Goal: Task Accomplishment & Management: Complete application form

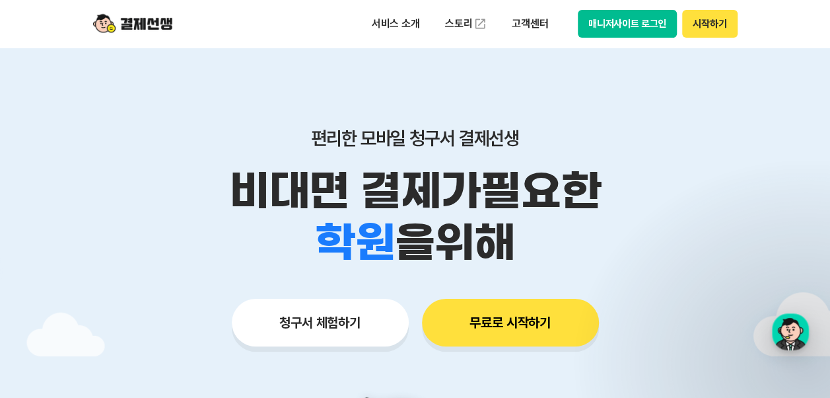
click at [714, 32] on button "시작하기" at bounding box center [709, 24] width 55 height 28
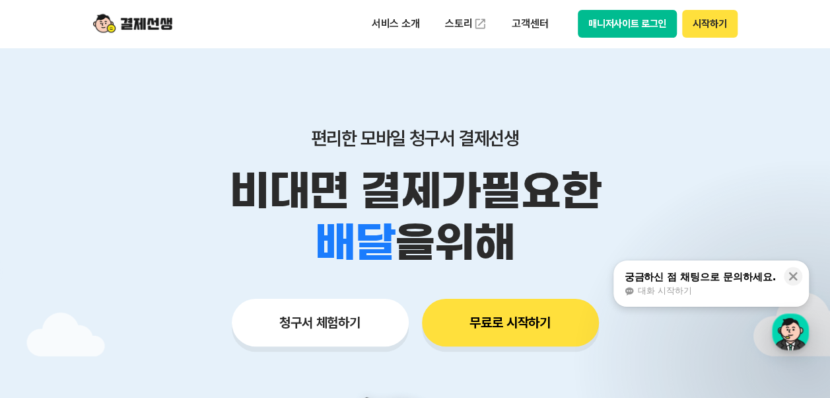
click at [714, 22] on button "시작하기" at bounding box center [709, 24] width 55 height 28
click at [703, 23] on button "시작하기" at bounding box center [709, 24] width 55 height 28
click at [711, 26] on button "시작하기" at bounding box center [709, 24] width 55 height 28
click at [708, 32] on button "시작하기" at bounding box center [709, 24] width 55 height 28
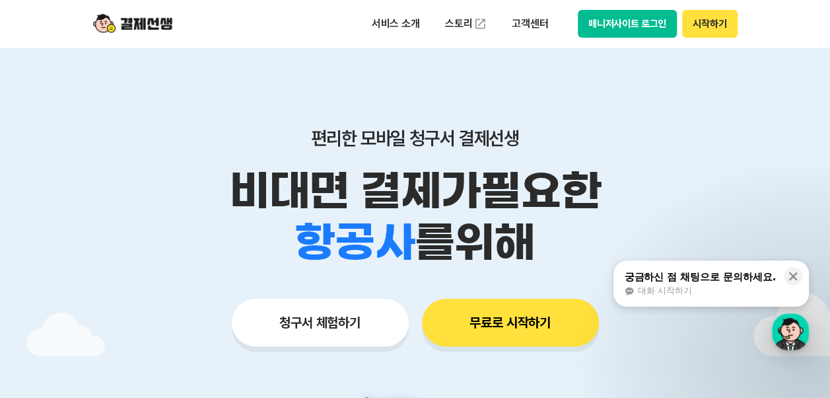
click at [530, 317] on button "무료로 시작하기" at bounding box center [510, 323] width 177 height 48
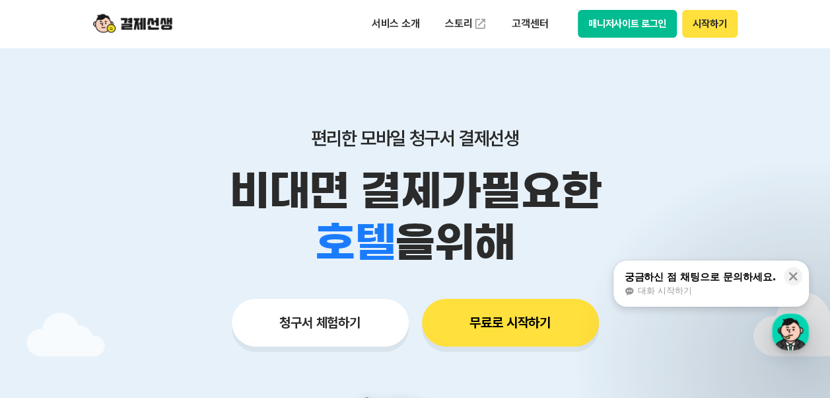
click at [715, 28] on button "시작하기" at bounding box center [709, 24] width 55 height 28
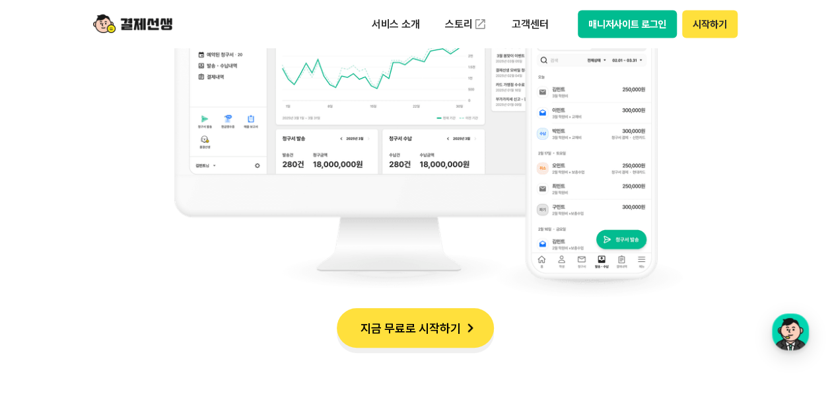
scroll to position [1387, 0]
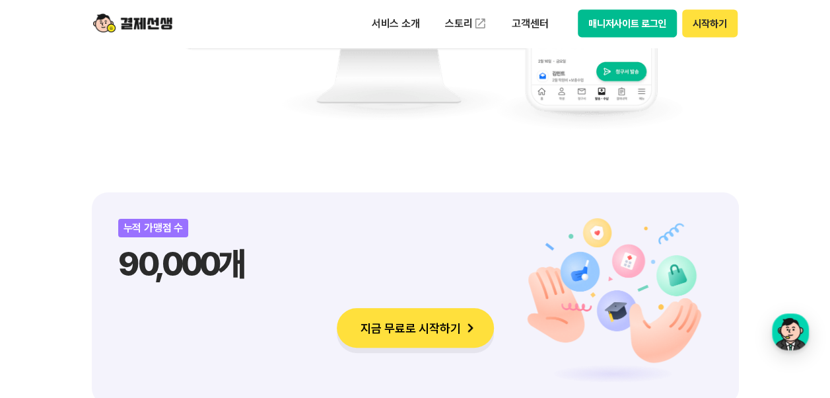
click at [717, 32] on button "시작하기" at bounding box center [709, 24] width 55 height 28
click at [720, 29] on button "시작하기" at bounding box center [709, 24] width 55 height 28
click at [726, 32] on button "시작하기" at bounding box center [709, 24] width 55 height 28
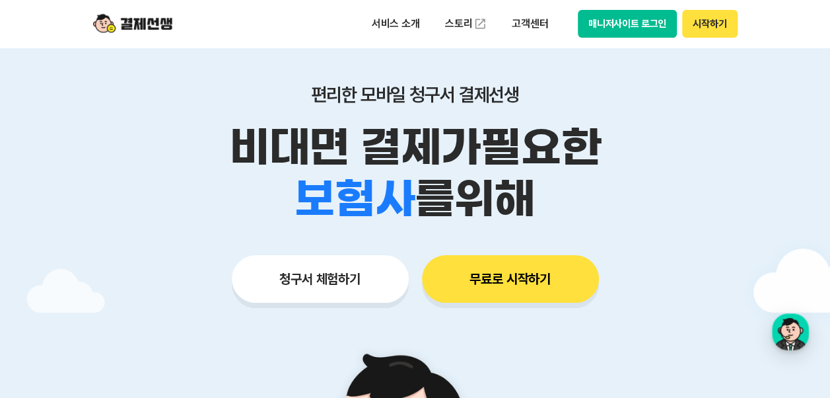
scroll to position [0, 0]
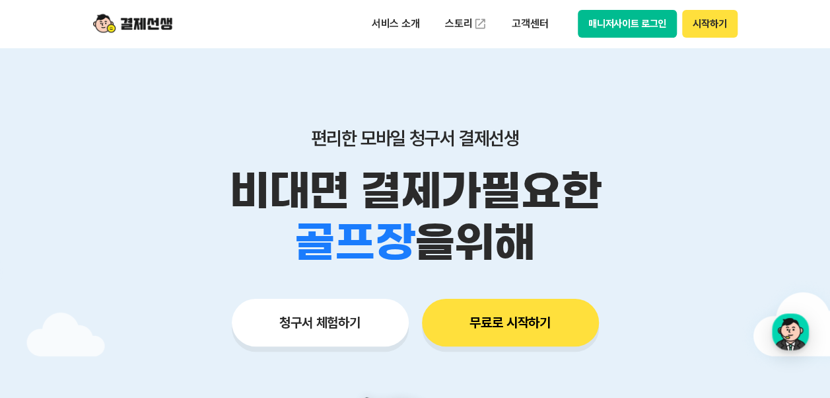
click at [730, 32] on button "시작하기" at bounding box center [709, 24] width 55 height 28
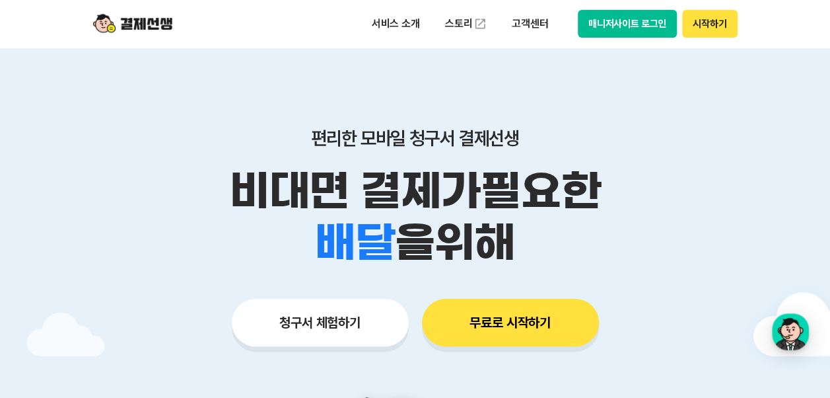
click at [700, 21] on button "시작하기" at bounding box center [709, 24] width 55 height 28
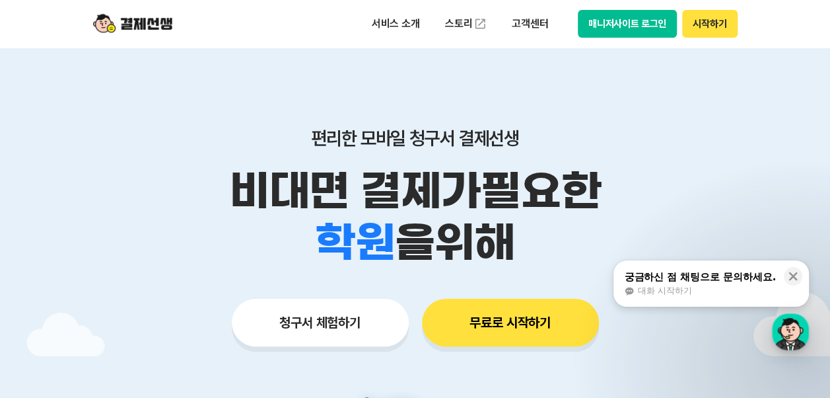
click at [696, 28] on button "시작하기" at bounding box center [709, 24] width 55 height 28
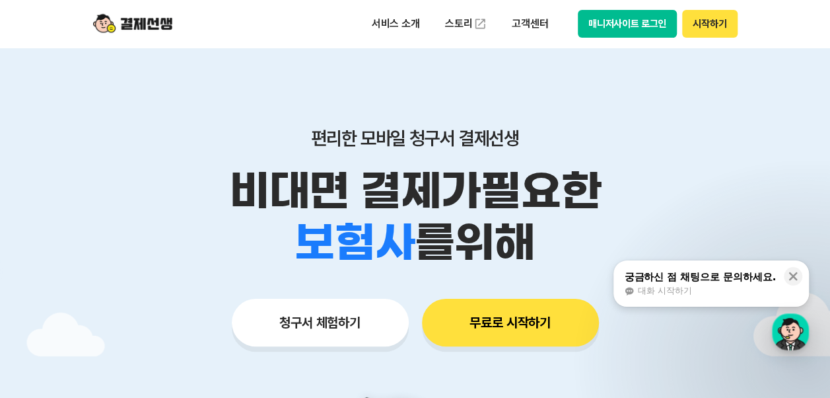
click at [722, 28] on button "시작하기" at bounding box center [709, 24] width 55 height 28
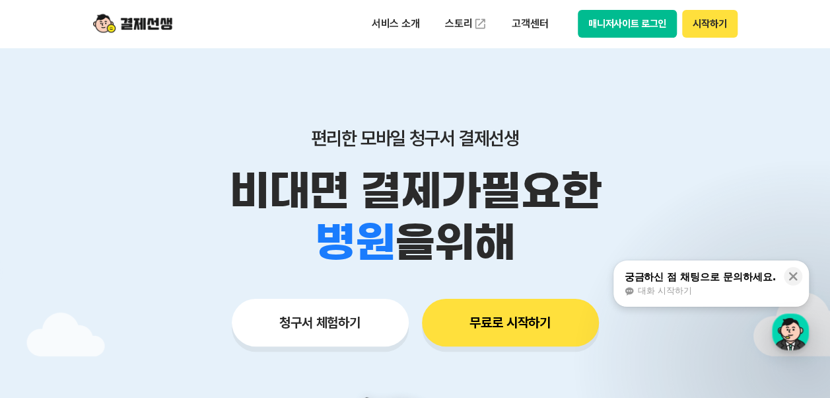
click at [705, 21] on button "시작하기" at bounding box center [709, 24] width 55 height 28
click at [707, 17] on button "시작하기" at bounding box center [709, 24] width 55 height 28
click at [706, 26] on button "시작하기" at bounding box center [709, 24] width 55 height 28
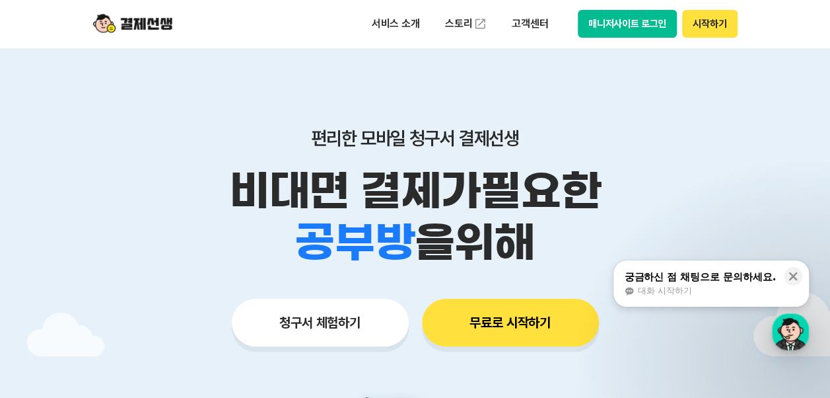
click at [717, 31] on button "시작하기" at bounding box center [709, 24] width 55 height 28
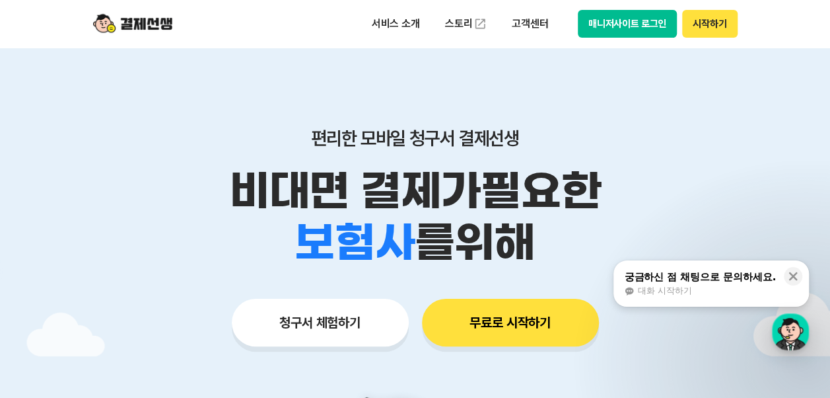
click at [710, 25] on button "시작하기" at bounding box center [709, 24] width 55 height 28
click at [713, 22] on button "시작하기" at bounding box center [709, 24] width 55 height 28
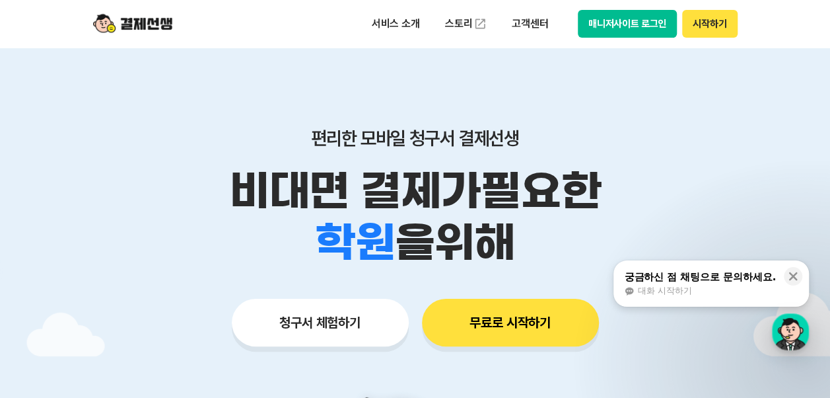
click at [711, 24] on button "시작하기" at bounding box center [709, 24] width 55 height 28
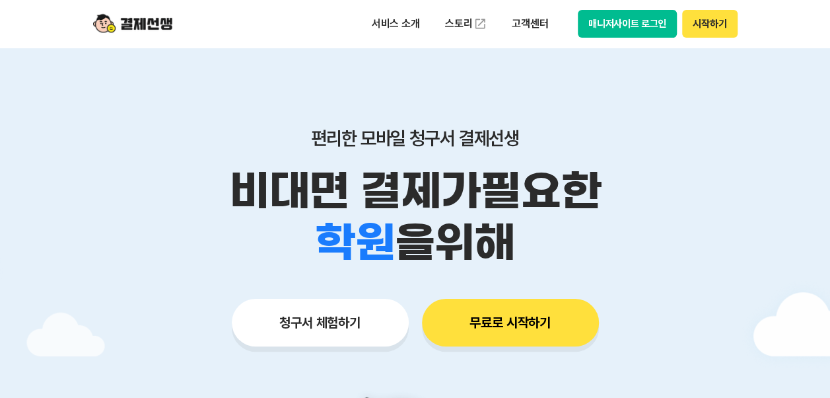
click at [713, 28] on button "시작하기" at bounding box center [709, 24] width 55 height 28
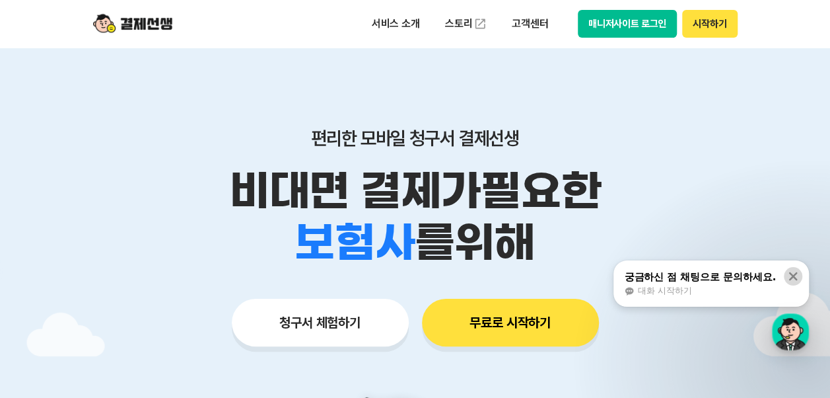
click at [794, 277] on icon at bounding box center [793, 276] width 9 height 9
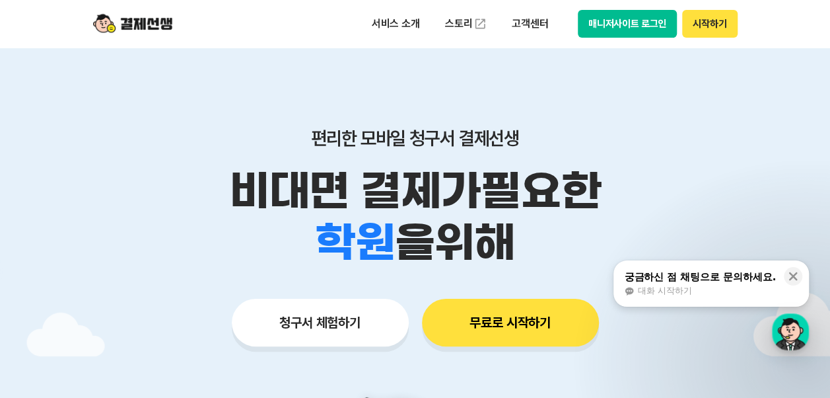
click at [715, 33] on button "시작하기" at bounding box center [709, 24] width 55 height 28
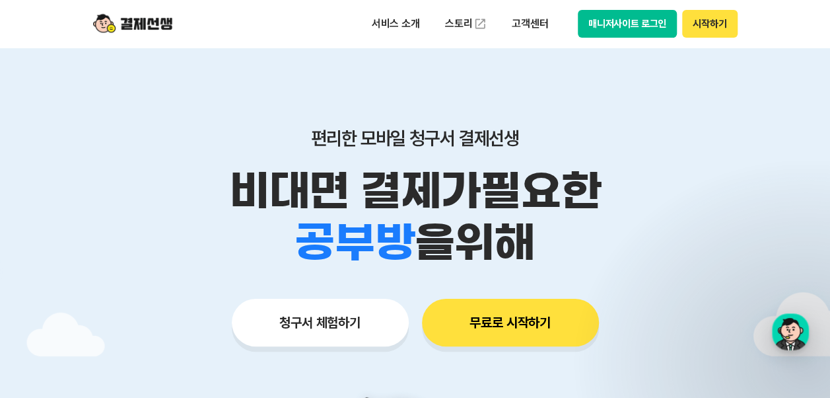
click at [703, 21] on button "시작하기" at bounding box center [709, 24] width 55 height 28
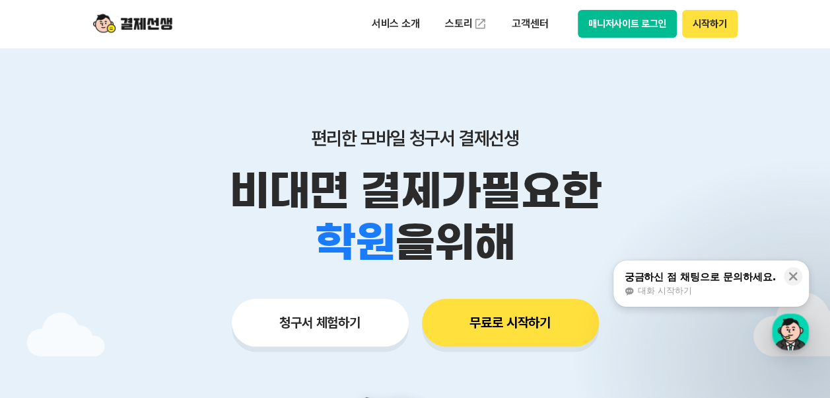
click at [696, 25] on button "시작하기" at bounding box center [709, 24] width 55 height 28
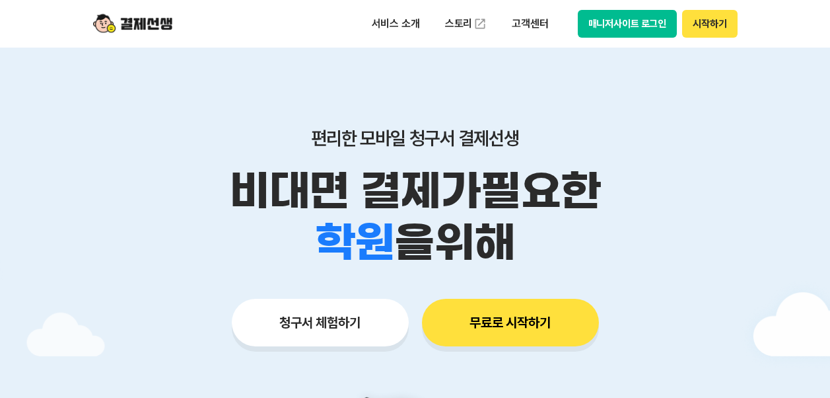
click at [716, 30] on button "시작하기" at bounding box center [709, 24] width 55 height 28
click at [710, 26] on button "시작하기" at bounding box center [709, 24] width 55 height 28
click at [708, 25] on button "시작하기" at bounding box center [709, 24] width 55 height 28
